Goal: Navigation & Orientation: Go to known website

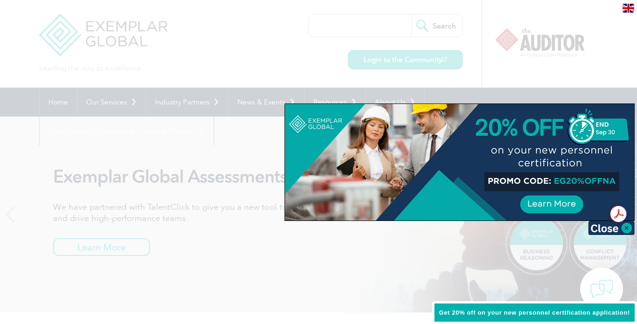
click at [625, 228] on img at bounding box center [611, 228] width 47 height 14
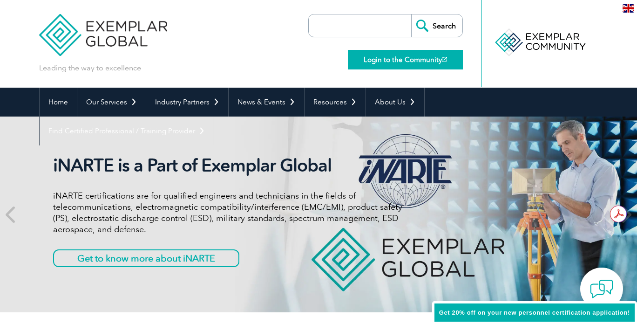
click at [385, 59] on link "Login to the Community" at bounding box center [405, 60] width 115 height 20
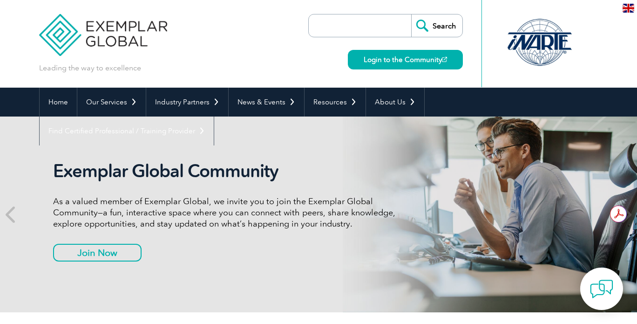
click at [624, 7] on img at bounding box center [628, 8] width 12 height 9
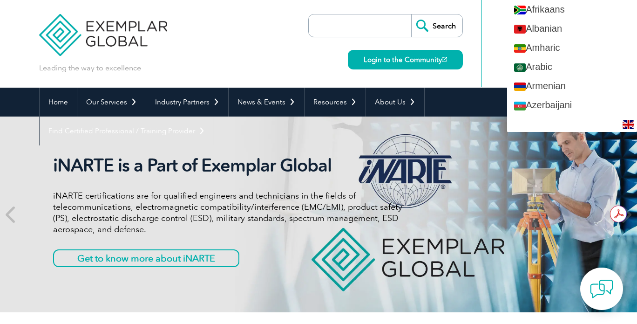
click at [255, 64] on div "Leading the way to excellence Search Login to the Community ▼" at bounding box center [318, 44] width 559 height 88
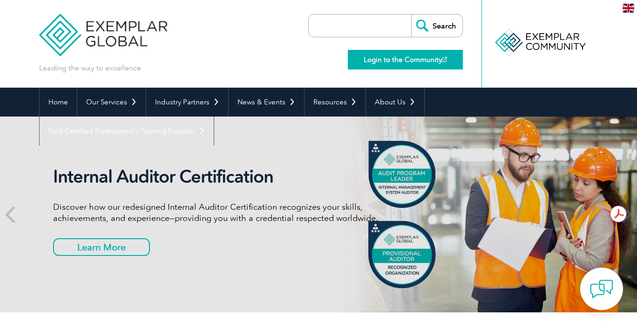
click at [426, 61] on link "Login to the Community" at bounding box center [405, 60] width 115 height 20
